Goal: Task Accomplishment & Management: Manage account settings

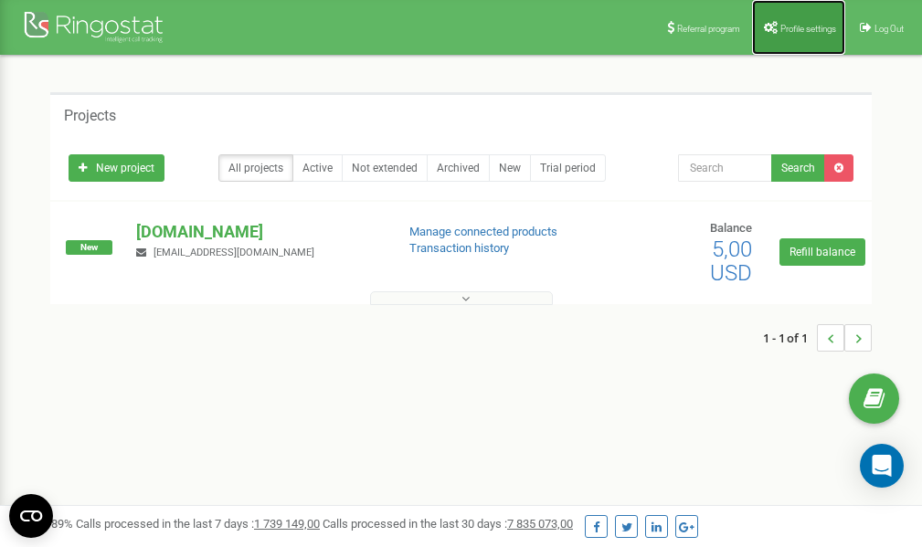
click at [798, 26] on span "Profile settings" at bounding box center [808, 29] width 56 height 10
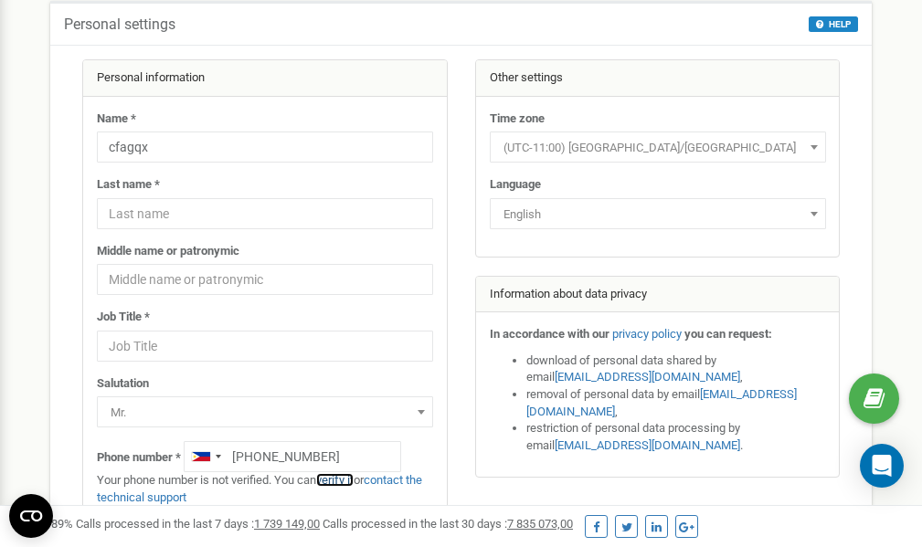
click at [342, 480] on link "verify it" at bounding box center [334, 480] width 37 height 14
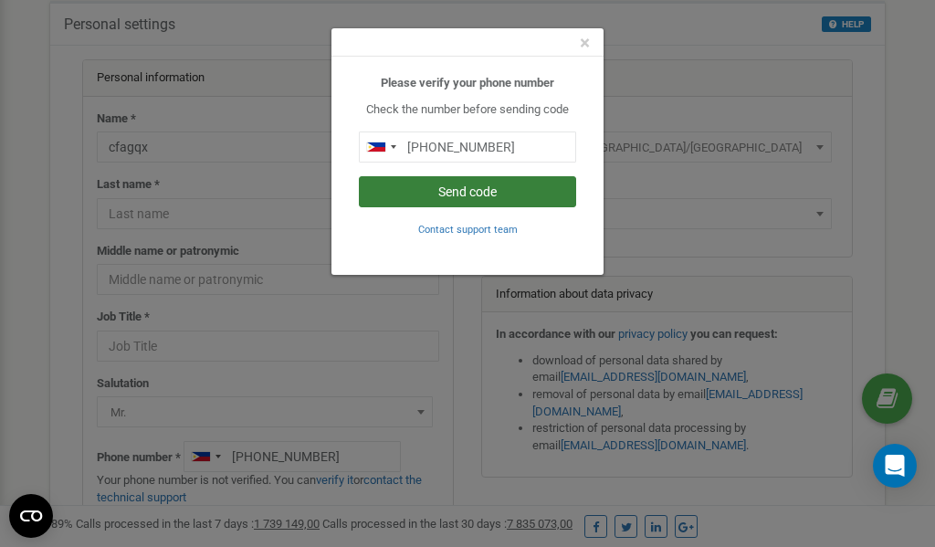
click at [467, 193] on button "Send code" at bounding box center [467, 191] width 217 height 31
